Goal: Navigation & Orientation: Find specific page/section

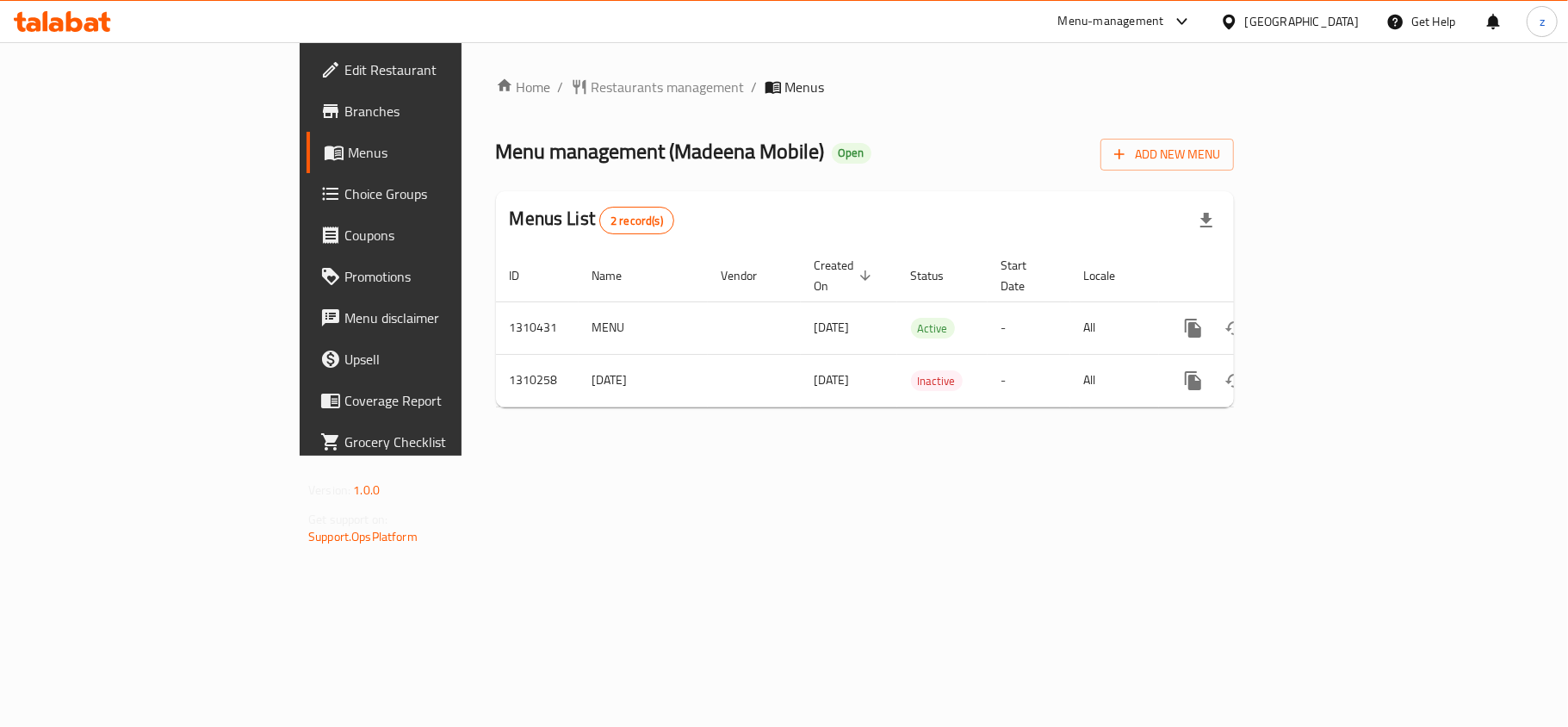
click at [345, 115] on span "Branches" at bounding box center [446, 112] width 203 height 21
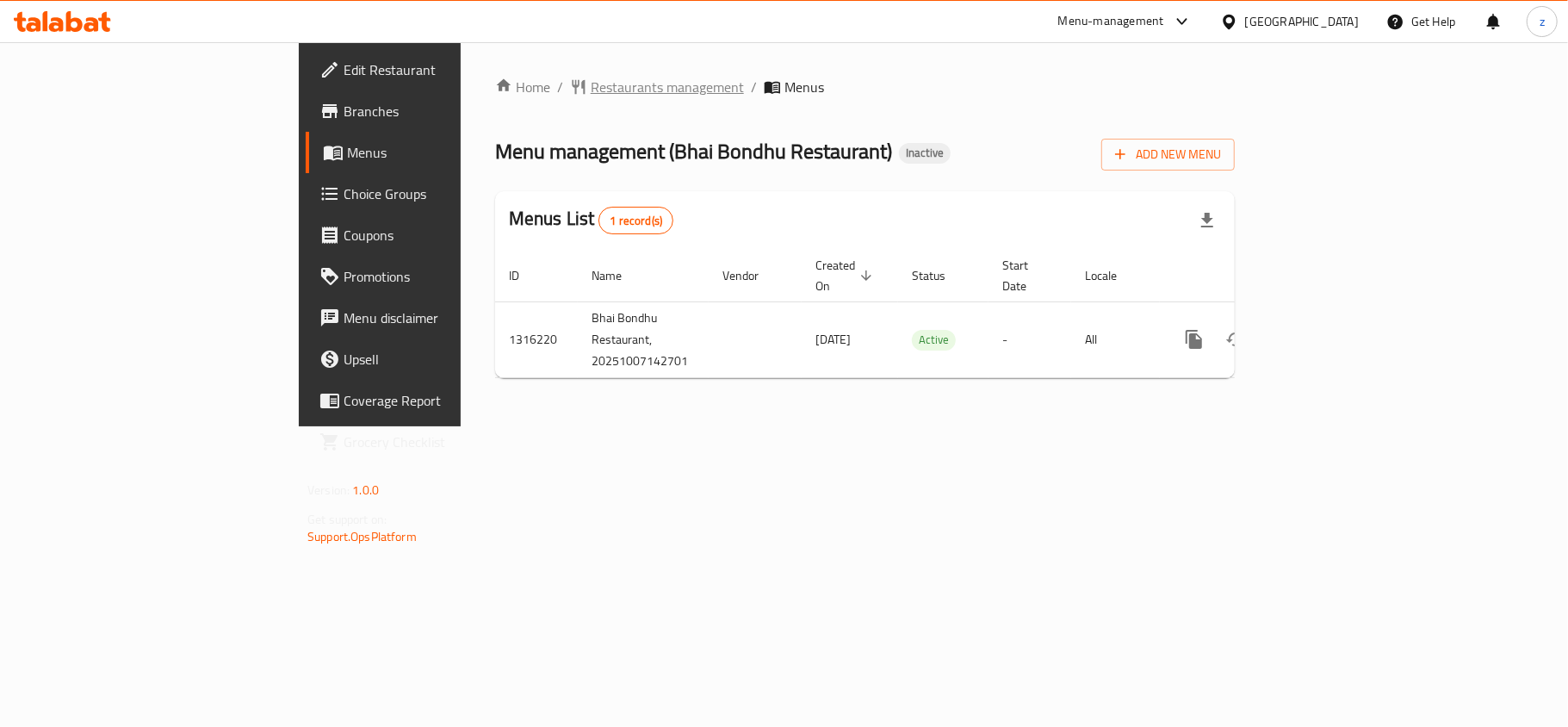
click at [591, 88] on span "Restaurants management" at bounding box center [667, 87] width 153 height 21
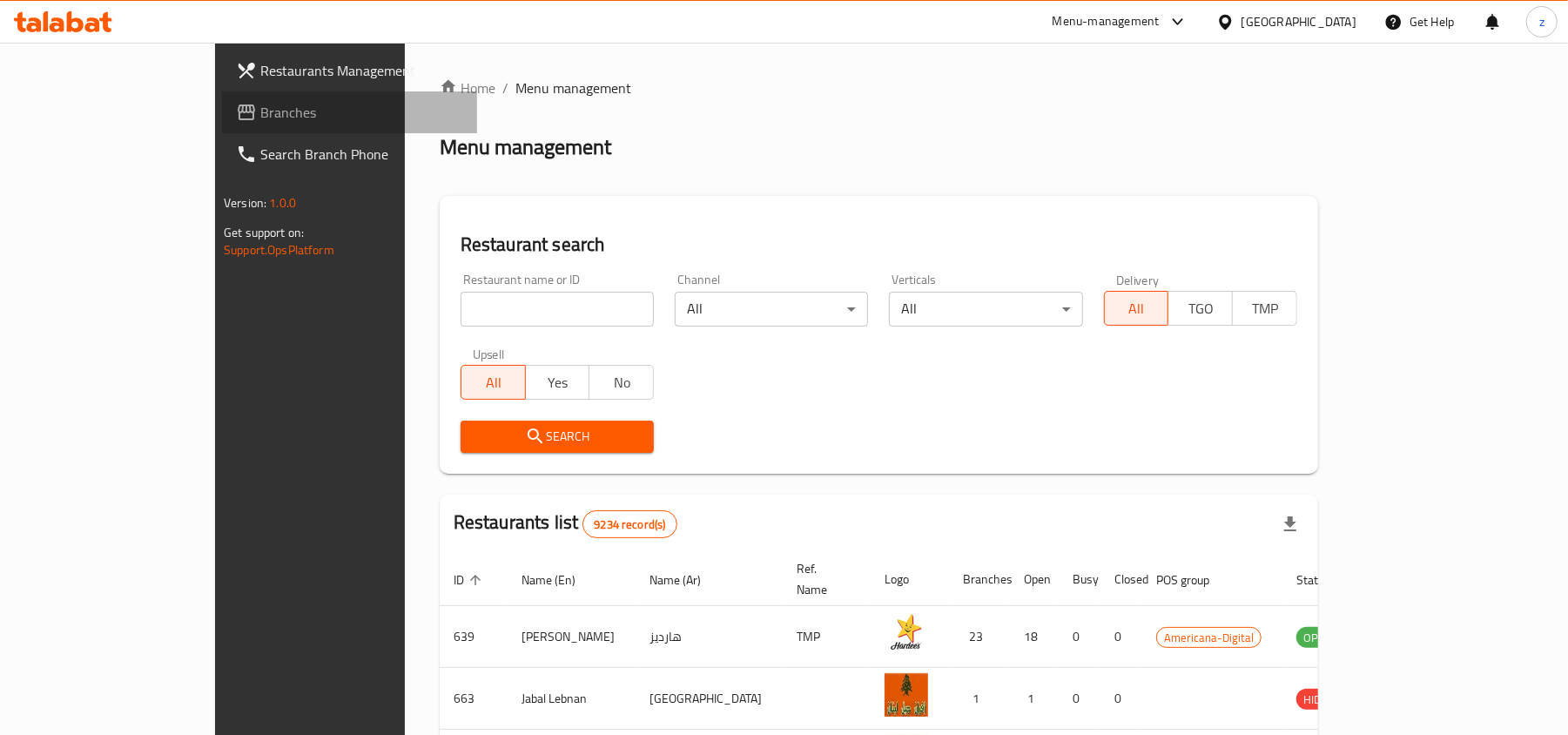
click at [260, 110] on span "Branches" at bounding box center [361, 113] width 203 height 21
